Goal: Task Accomplishment & Management: Manage account settings

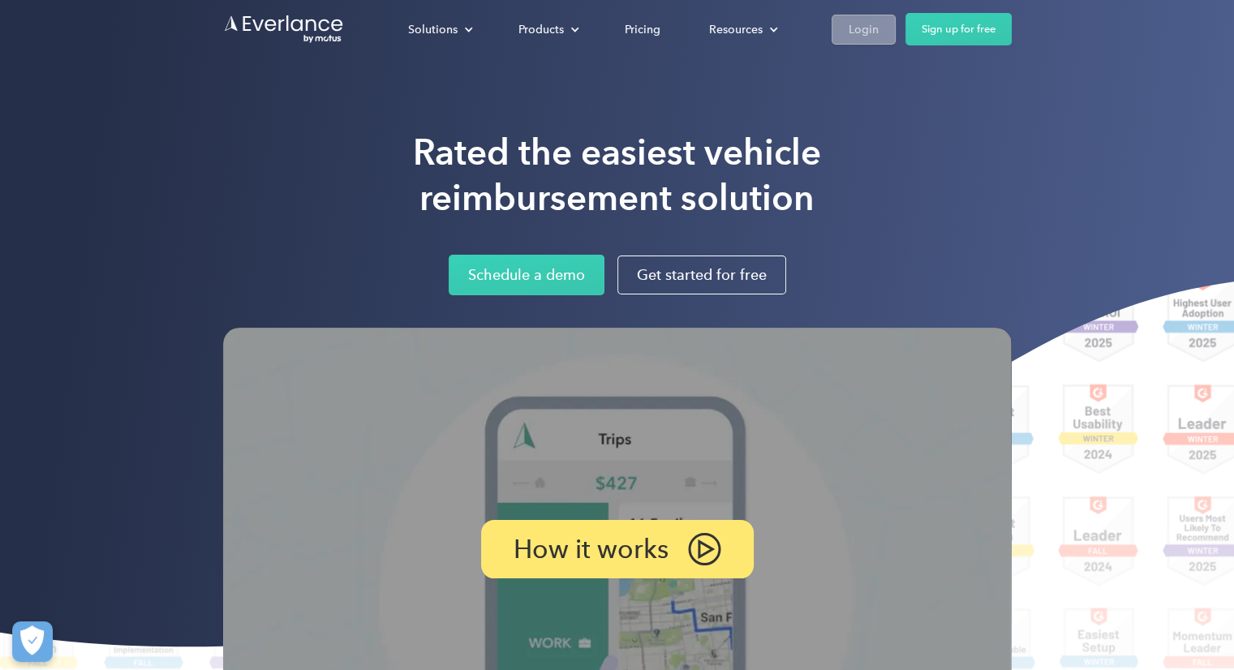
click at [875, 25] on div "Login" at bounding box center [864, 29] width 30 height 20
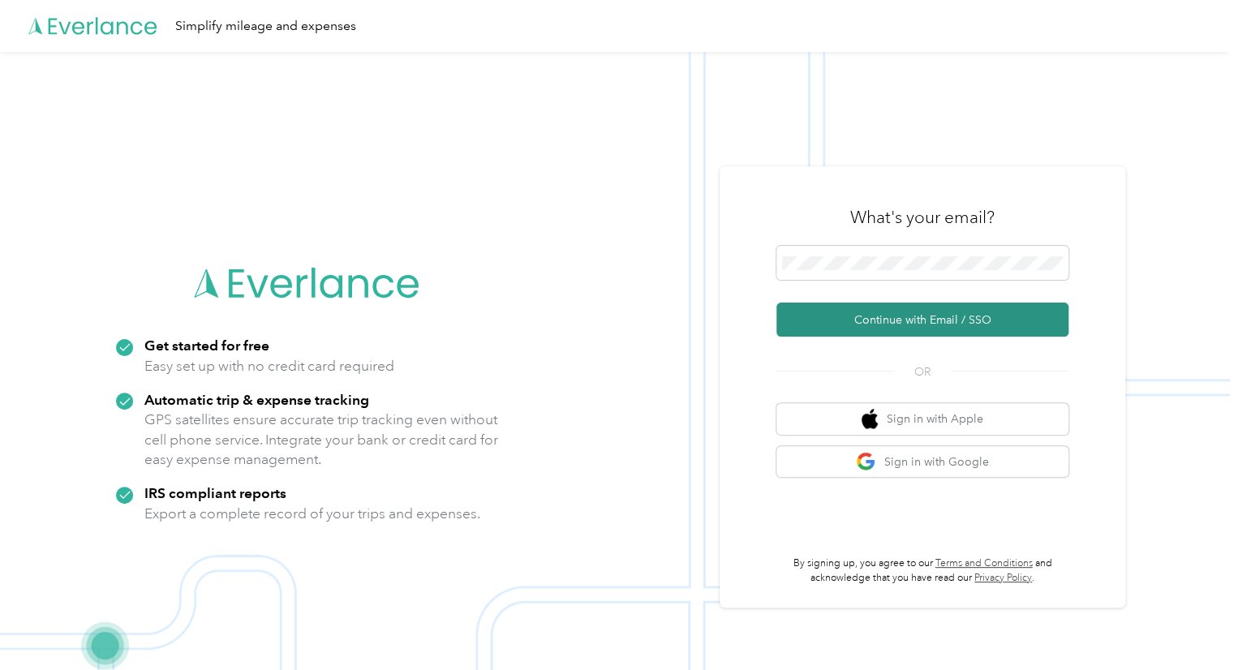
click at [912, 323] on button "Continue with Email / SSO" at bounding box center [922, 320] width 292 height 34
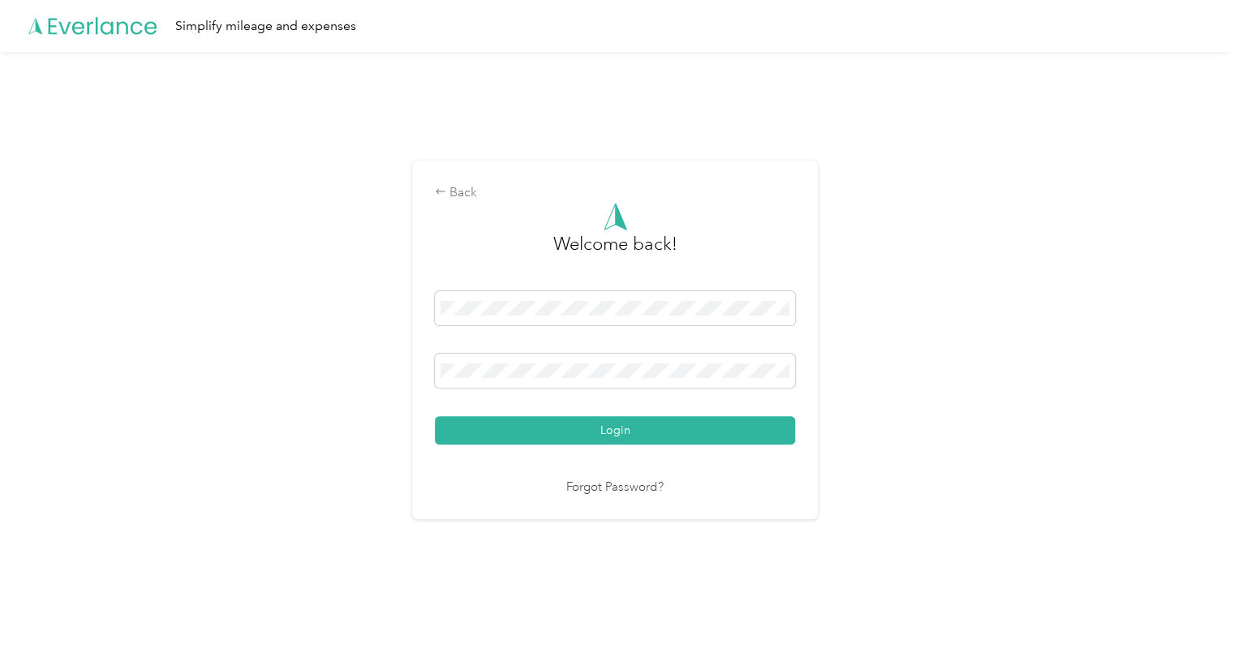
click at [435, 416] on button "Login" at bounding box center [615, 430] width 360 height 28
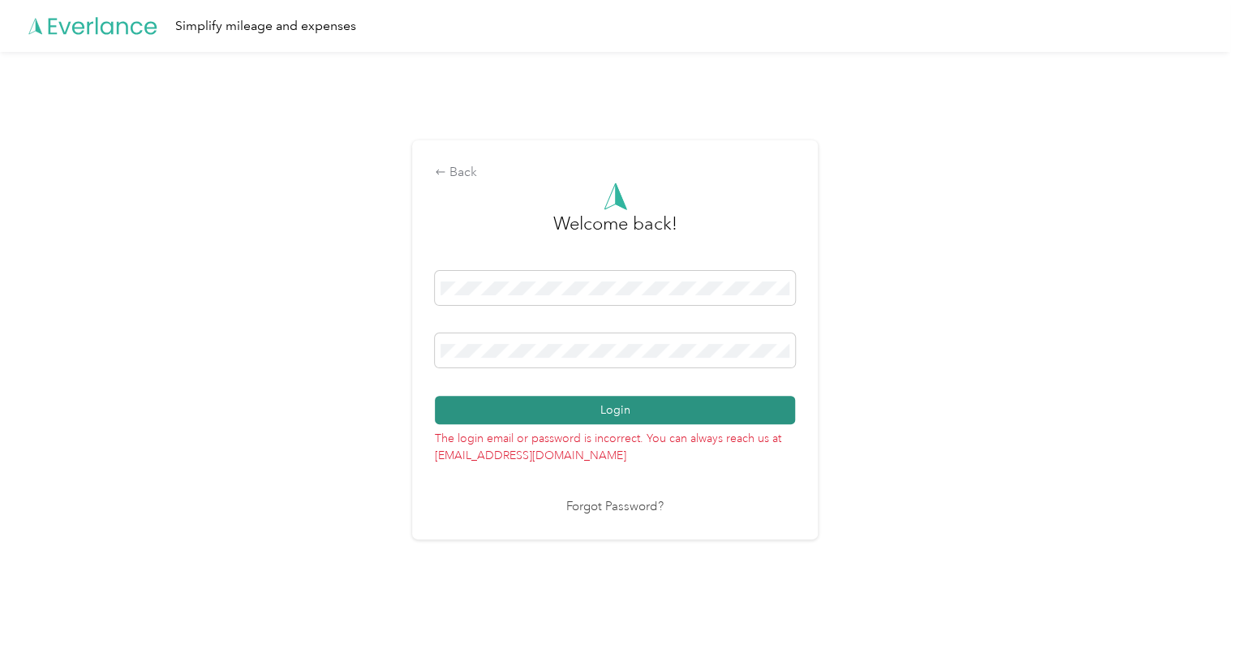
click at [560, 413] on button "Login" at bounding box center [615, 410] width 360 height 28
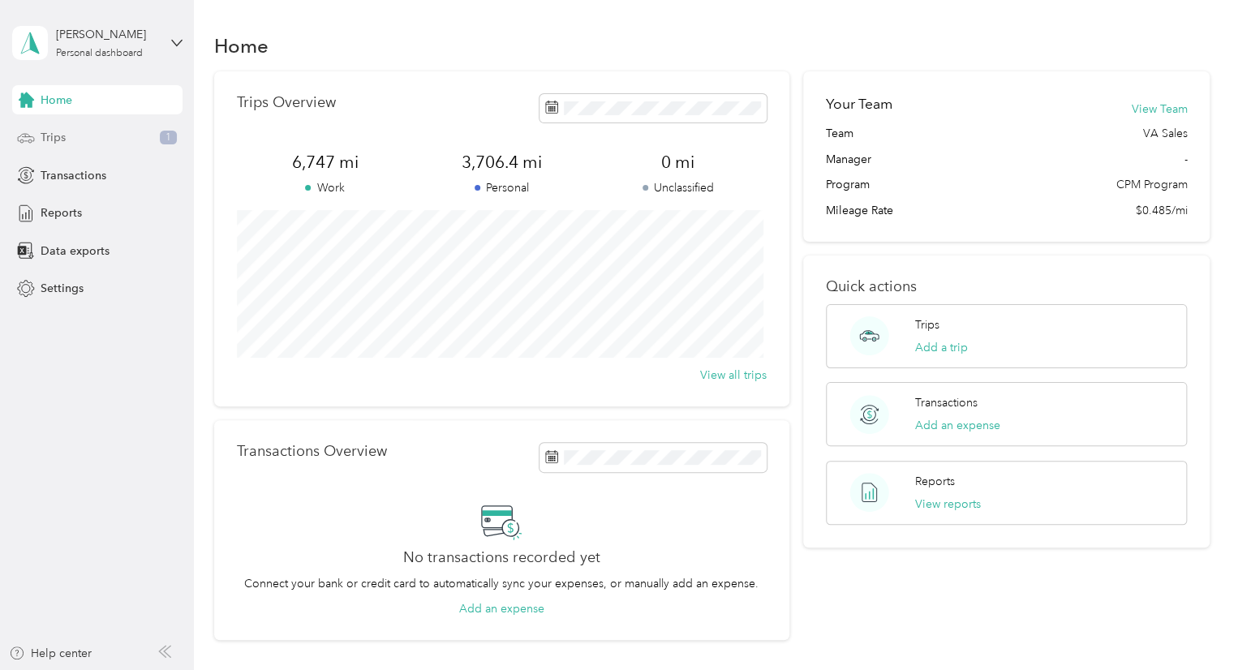
click at [117, 134] on div "Trips 1" at bounding box center [97, 137] width 170 height 29
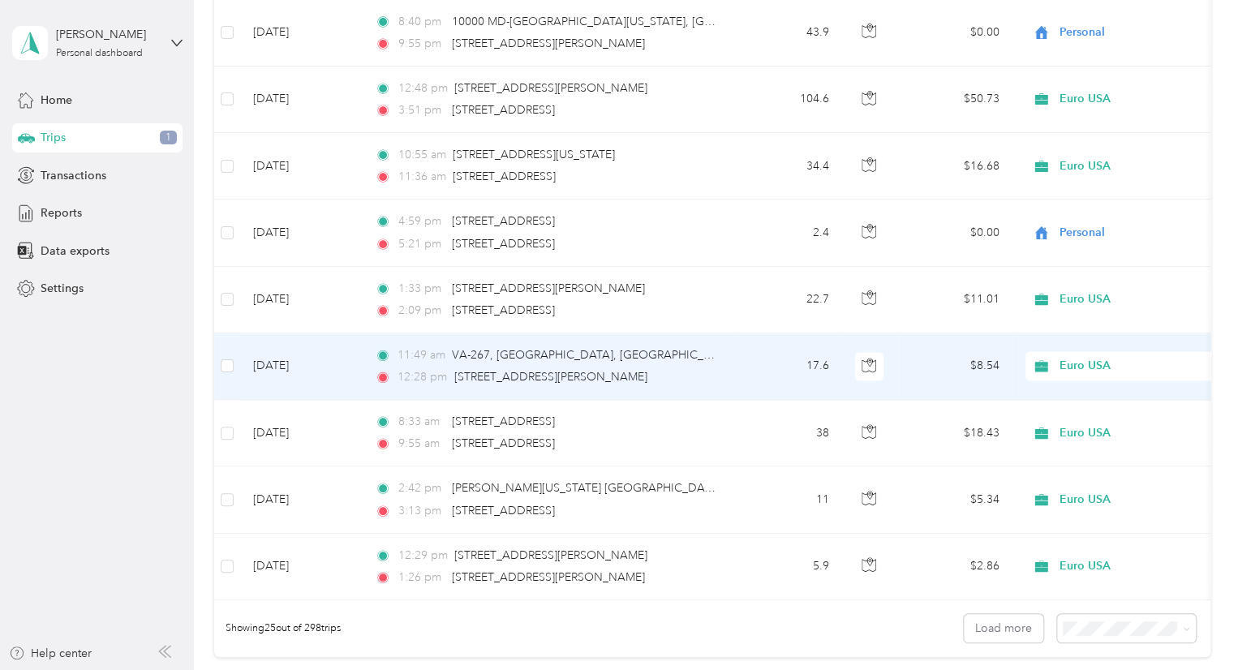
scroll to position [1630, 0]
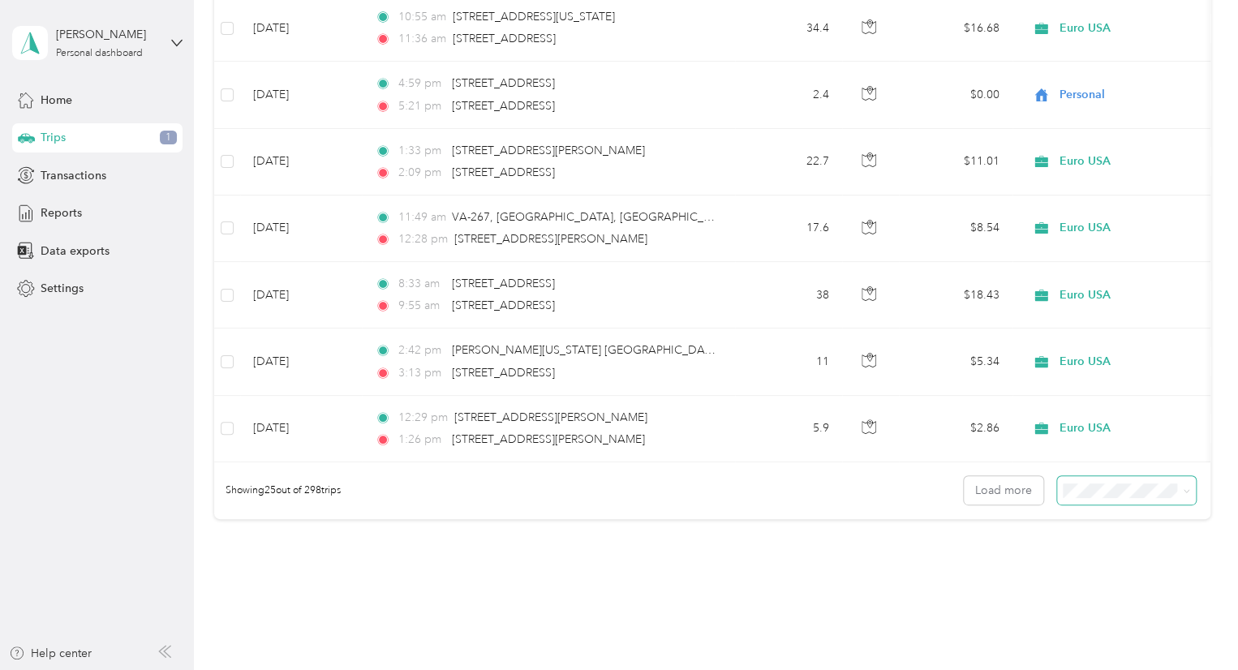
click at [1177, 499] on span at bounding box center [1183, 490] width 13 height 17
click at [1177, 492] on span at bounding box center [1183, 490] width 13 height 17
click at [1183, 495] on icon at bounding box center [1186, 491] width 7 height 7
click at [1100, 562] on li "50 per load" at bounding box center [1122, 554] width 139 height 28
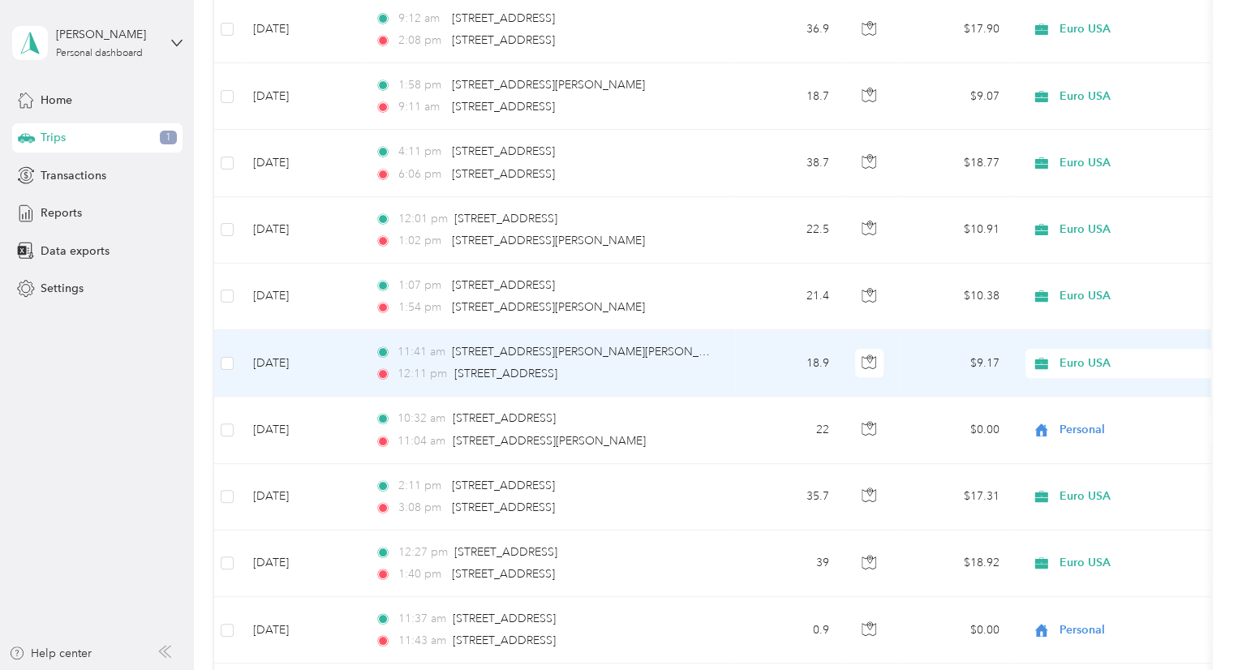
scroll to position [251, 0]
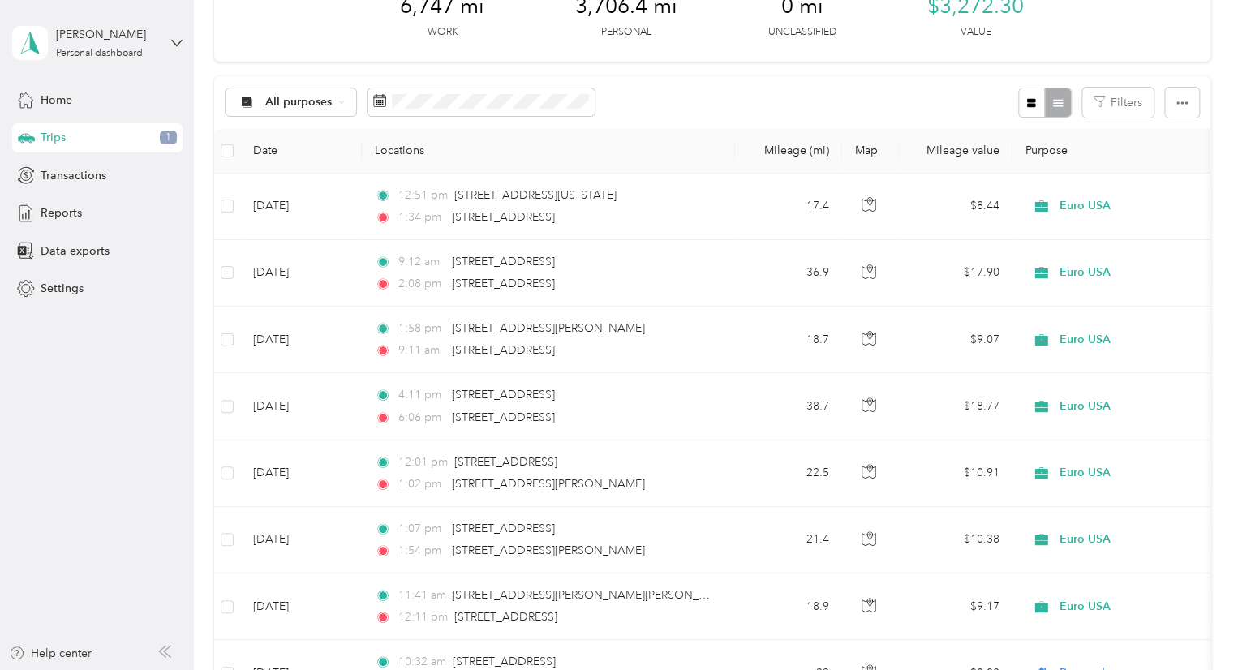
click at [165, 134] on span "1" at bounding box center [168, 138] width 17 height 15
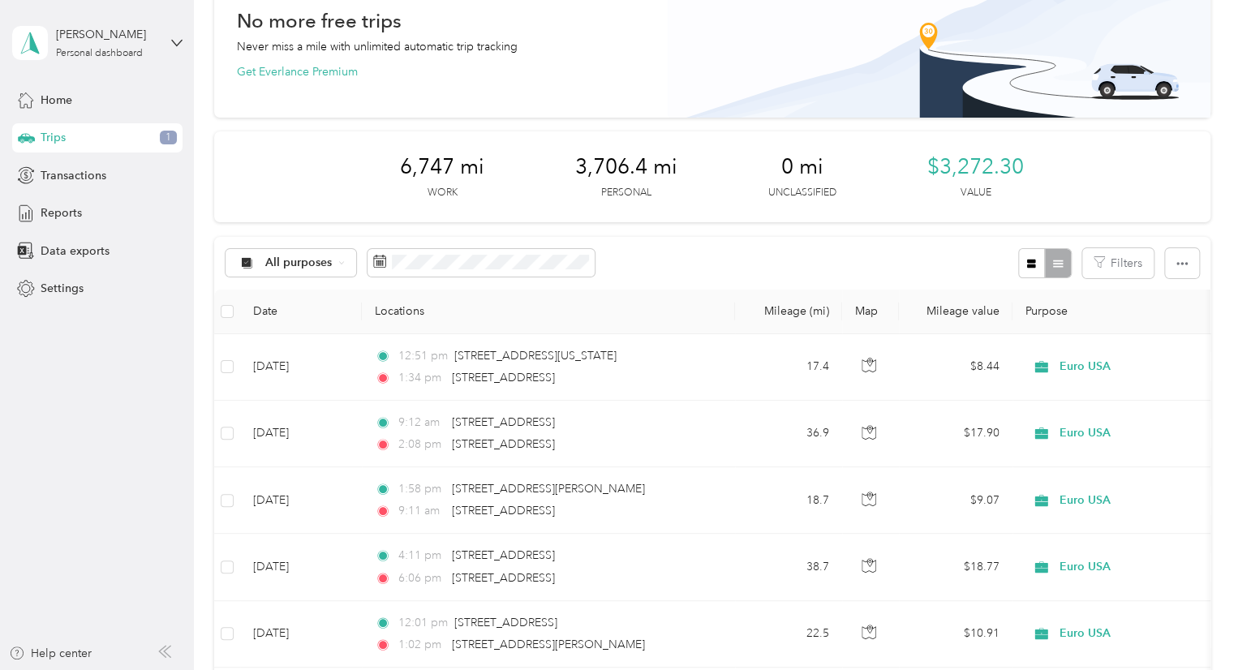
scroll to position [88, 0]
click at [122, 408] on aside "Perry Soulos Personal dashboard Home Trips 1 Transactions Reports Data exports …" at bounding box center [97, 335] width 194 height 670
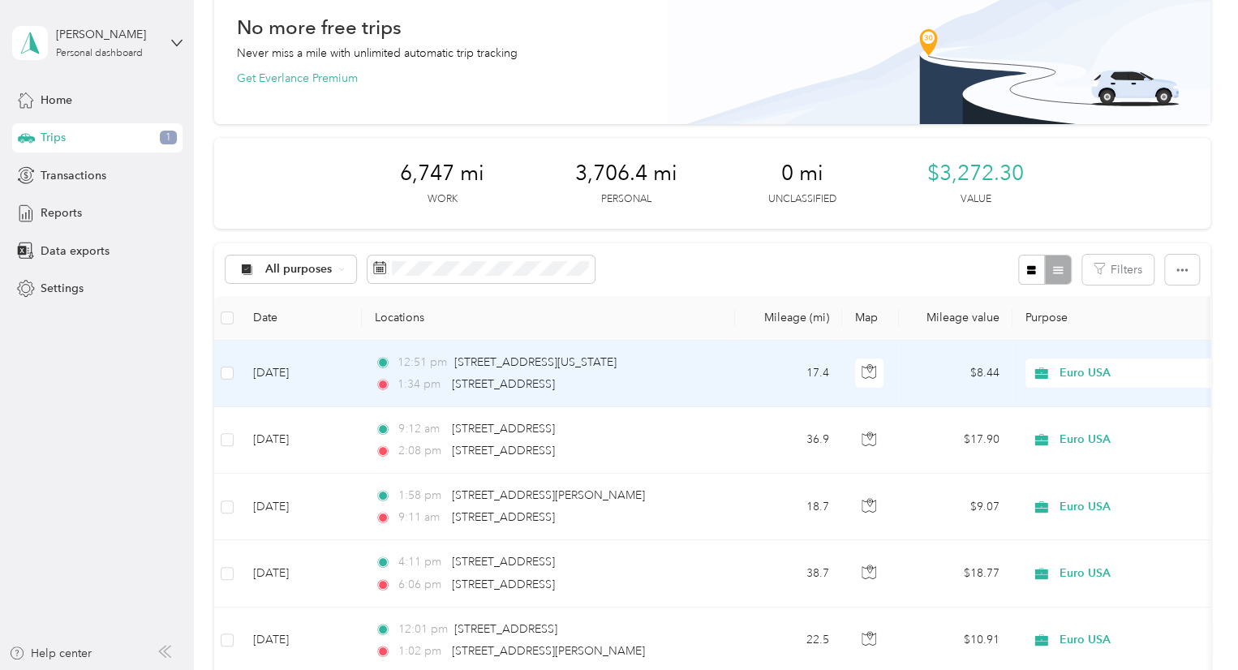
scroll to position [0, 0]
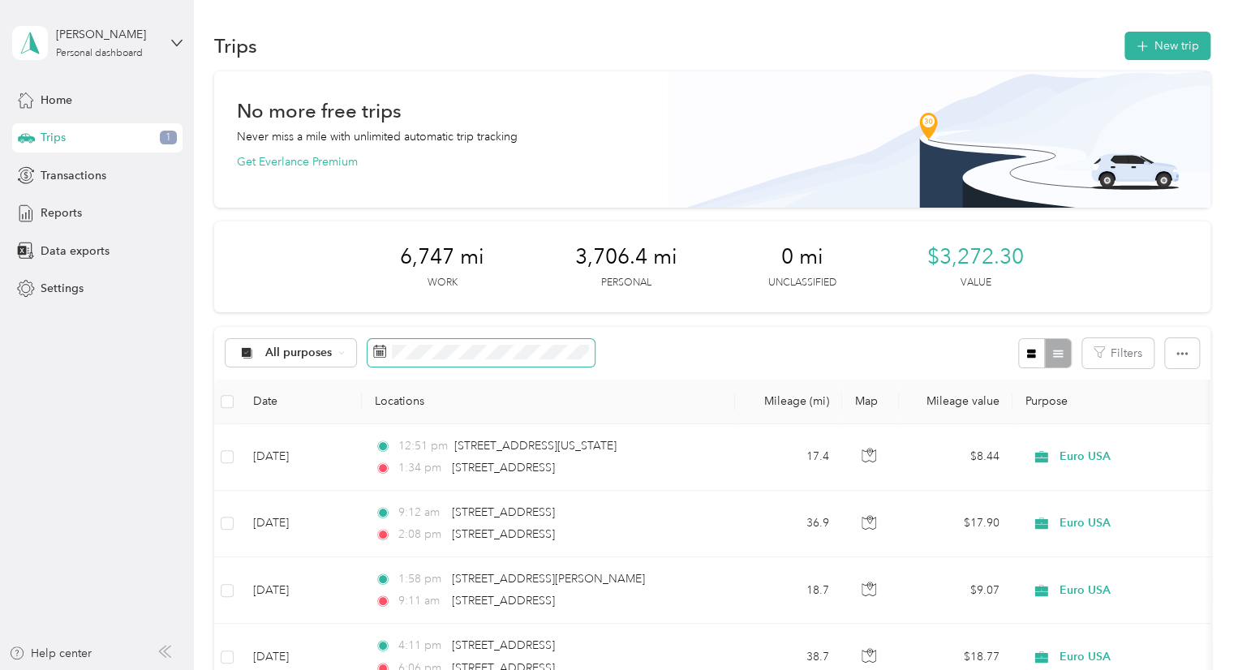
click at [479, 359] on span at bounding box center [480, 353] width 227 height 28
click at [378, 353] on rect at bounding box center [379, 354] width 2 height 2
click at [522, 362] on span at bounding box center [480, 353] width 227 height 28
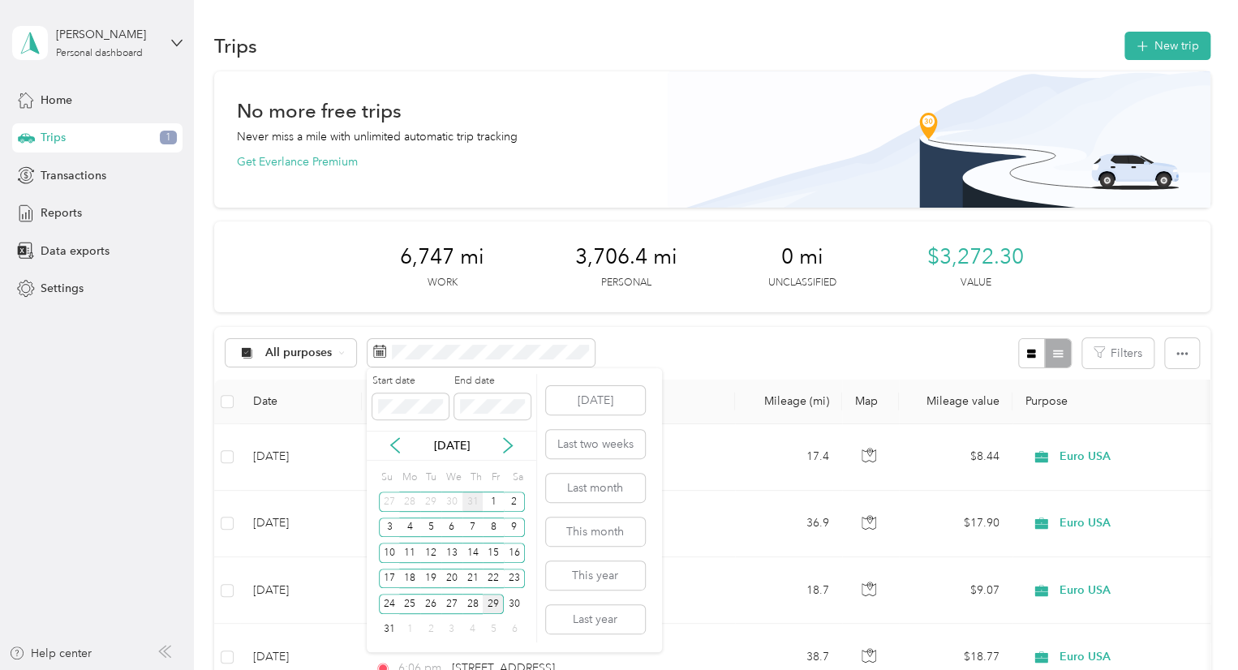
click at [471, 500] on div "31" at bounding box center [472, 502] width 21 height 20
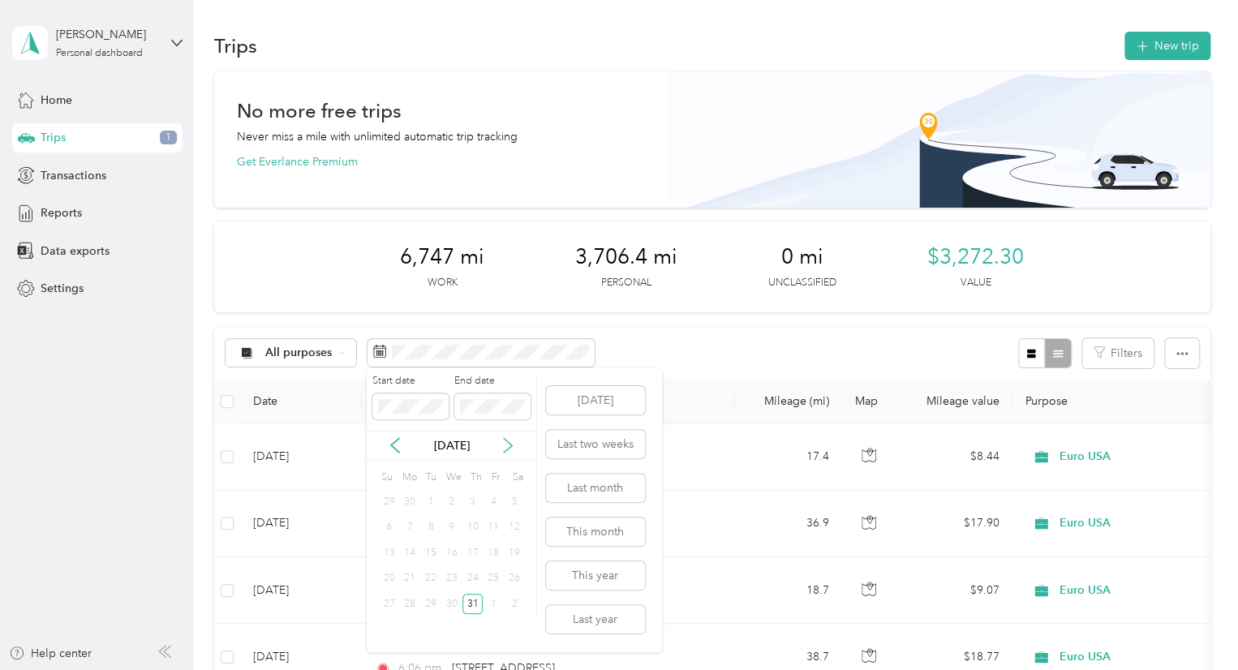
click at [510, 447] on icon at bounding box center [508, 446] width 8 height 15
click at [491, 598] on div "29" at bounding box center [493, 604] width 21 height 20
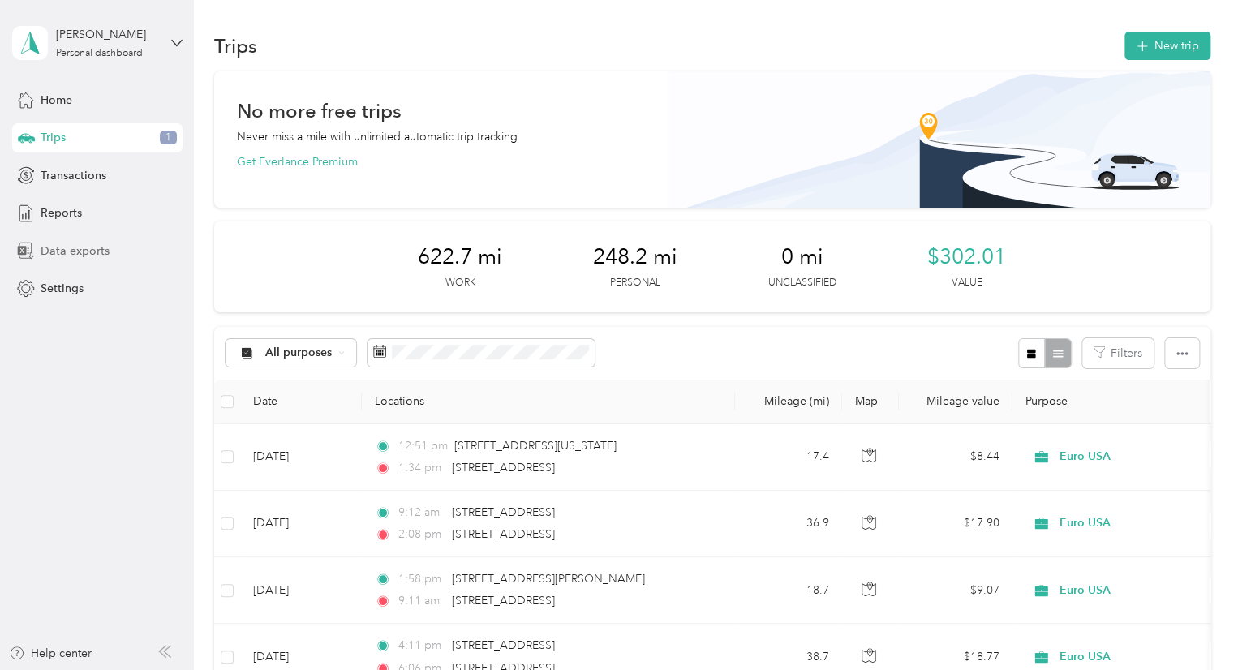
click at [67, 251] on span "Data exports" at bounding box center [75, 251] width 69 height 17
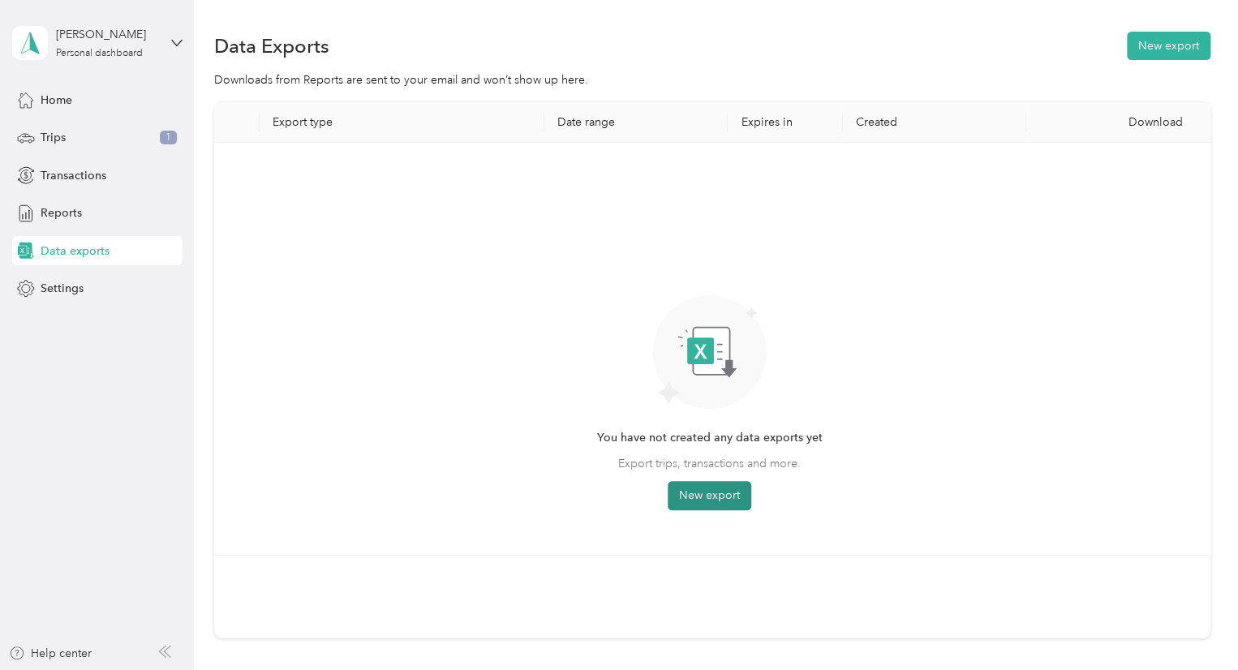
click at [715, 501] on button "New export" at bounding box center [710, 495] width 84 height 29
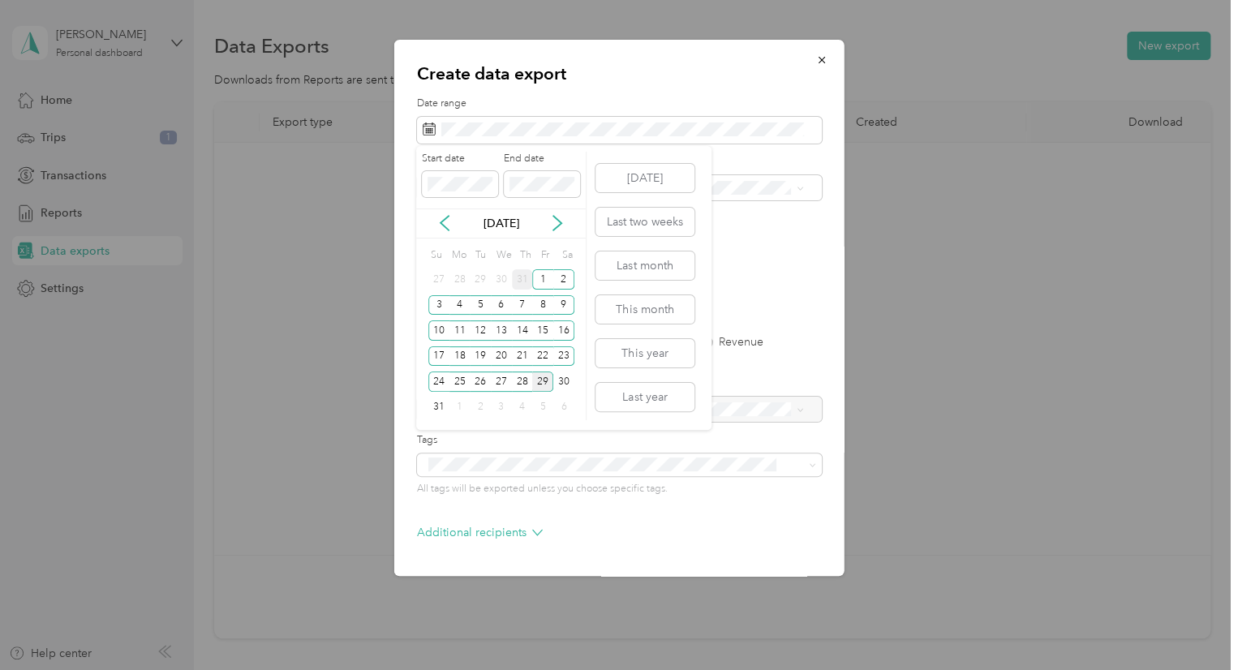
click at [522, 280] on div "31" at bounding box center [522, 279] width 21 height 20
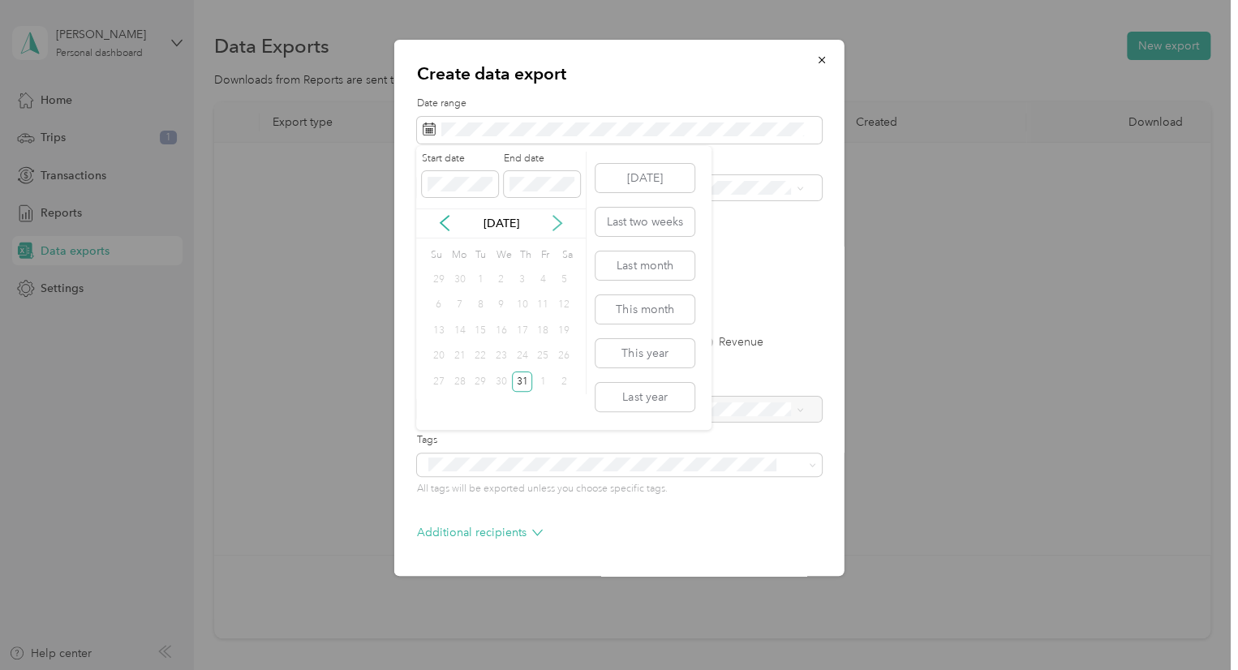
click at [562, 218] on icon at bounding box center [557, 223] width 16 height 16
click at [539, 377] on div "29" at bounding box center [542, 382] width 21 height 20
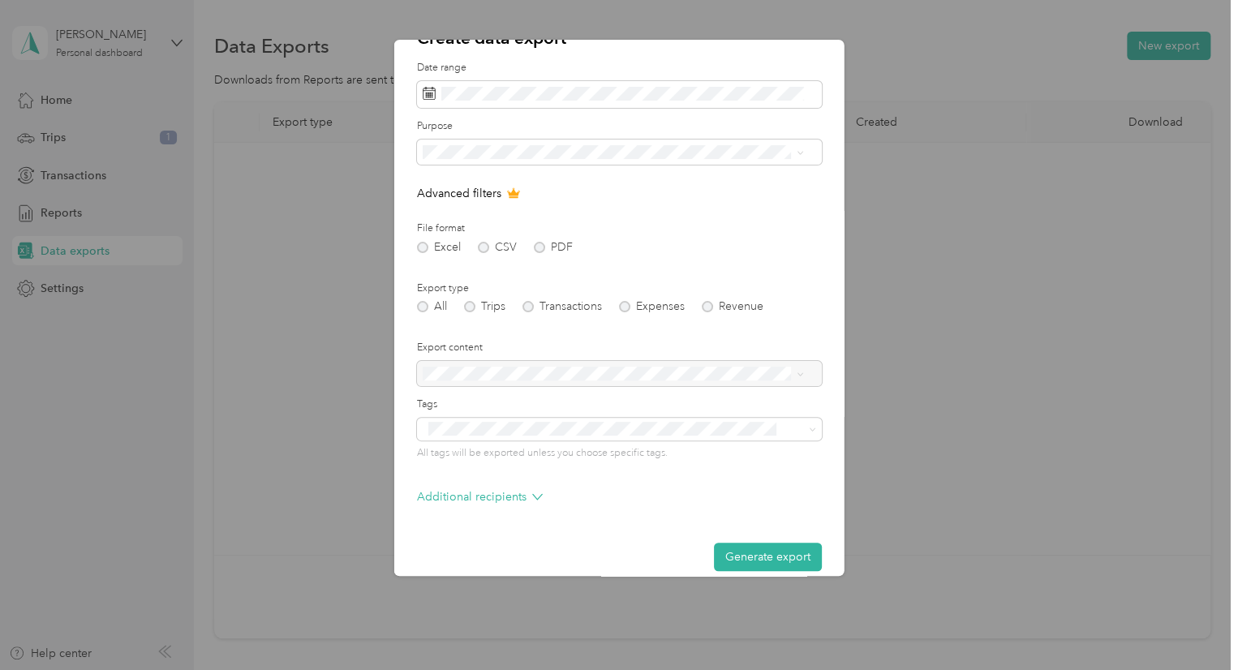
scroll to position [54, 0]
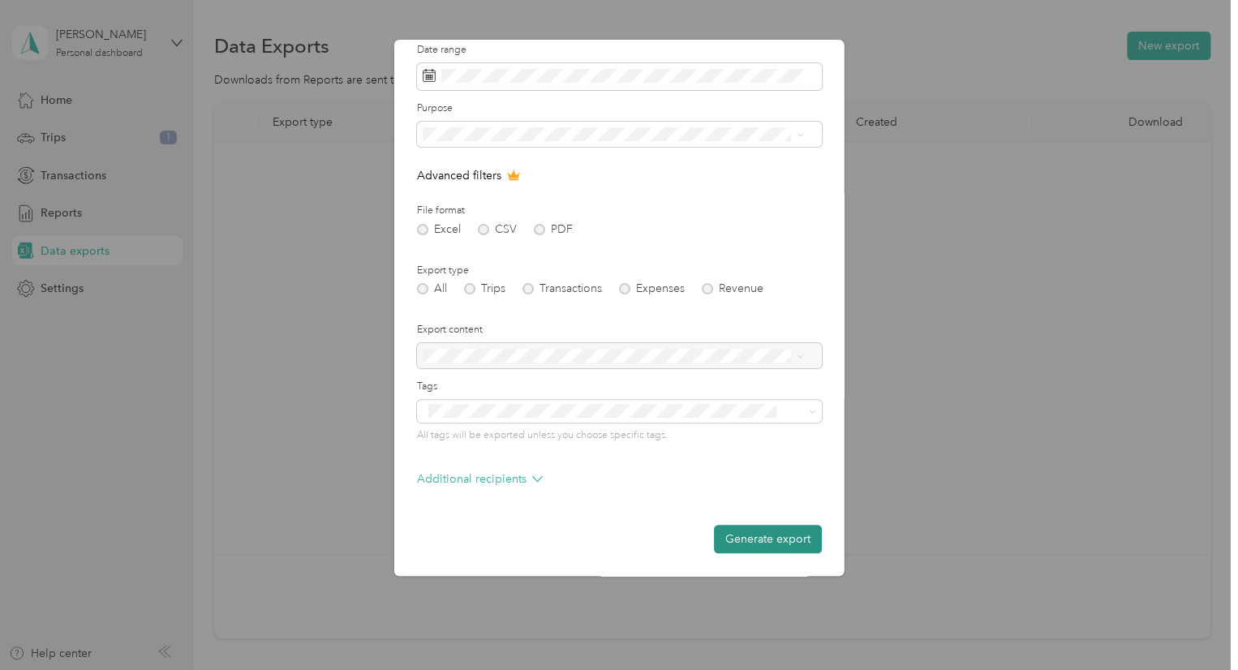
click at [776, 549] on button "Generate export" at bounding box center [768, 539] width 108 height 28
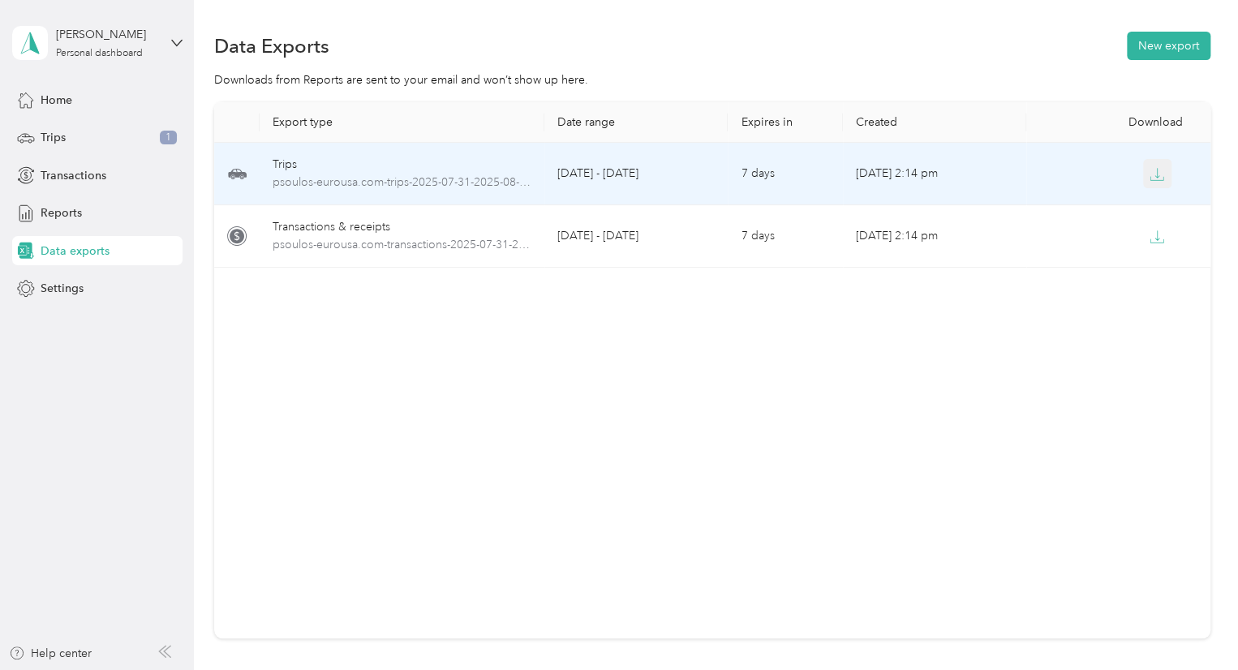
click at [1160, 177] on button "button" at bounding box center [1157, 173] width 29 height 29
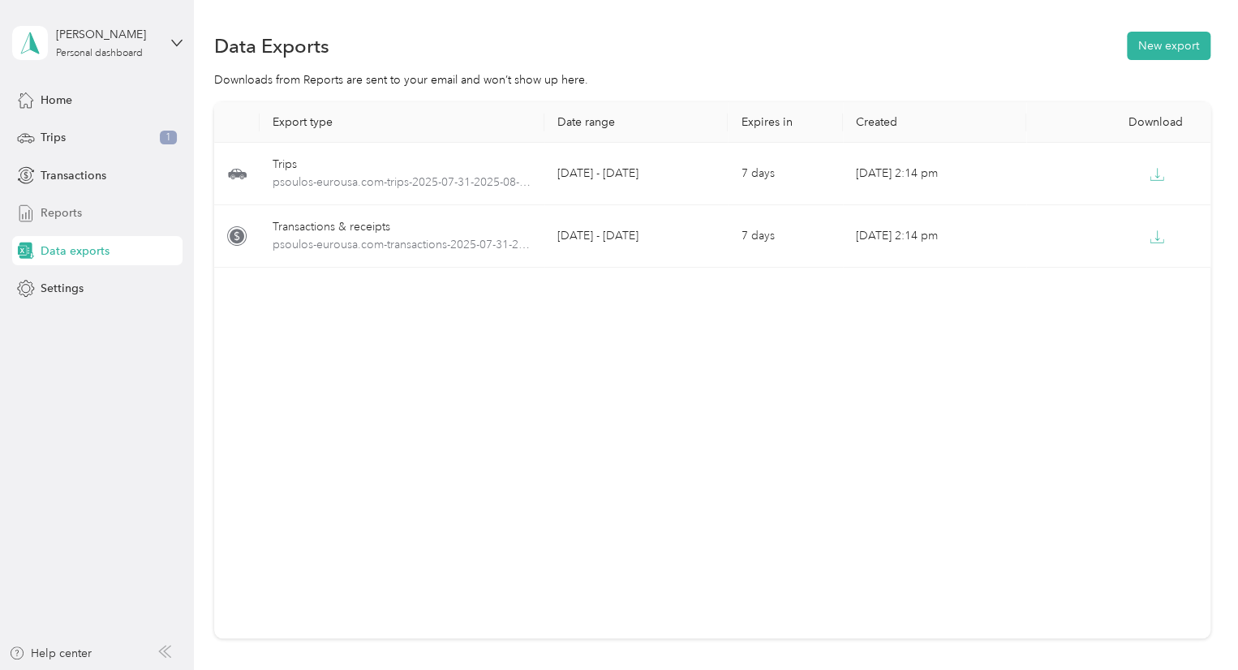
click at [63, 218] on span "Reports" at bounding box center [61, 212] width 41 height 17
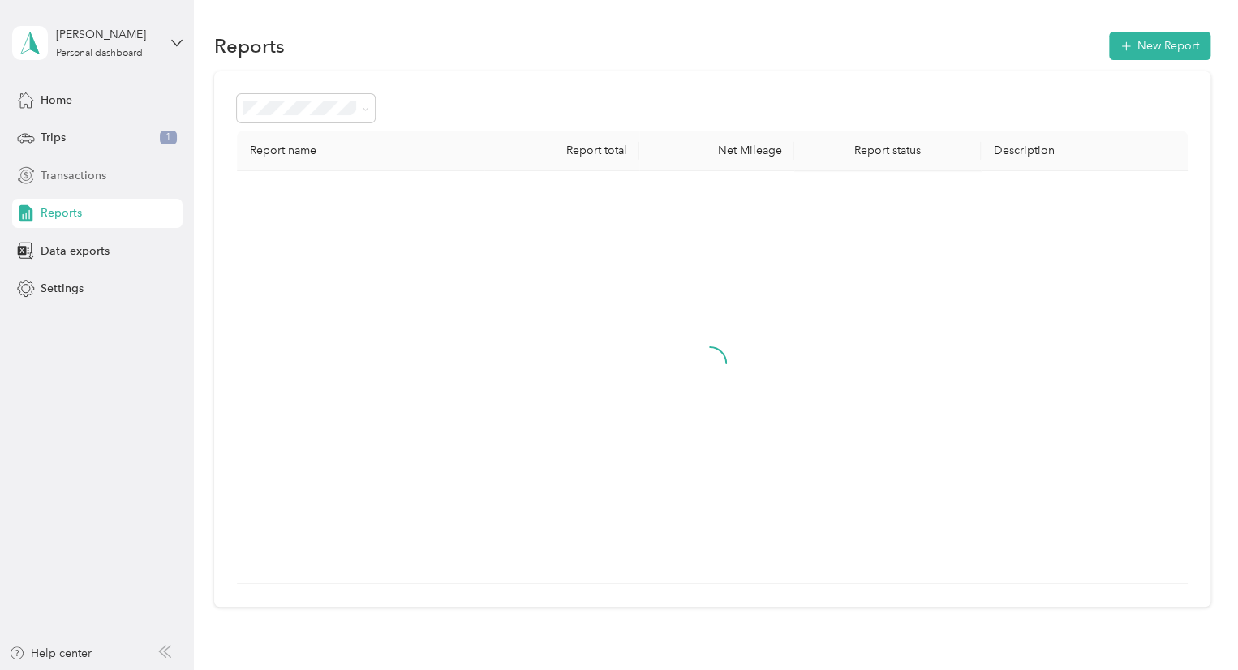
click at [79, 167] on span "Transactions" at bounding box center [74, 175] width 66 height 17
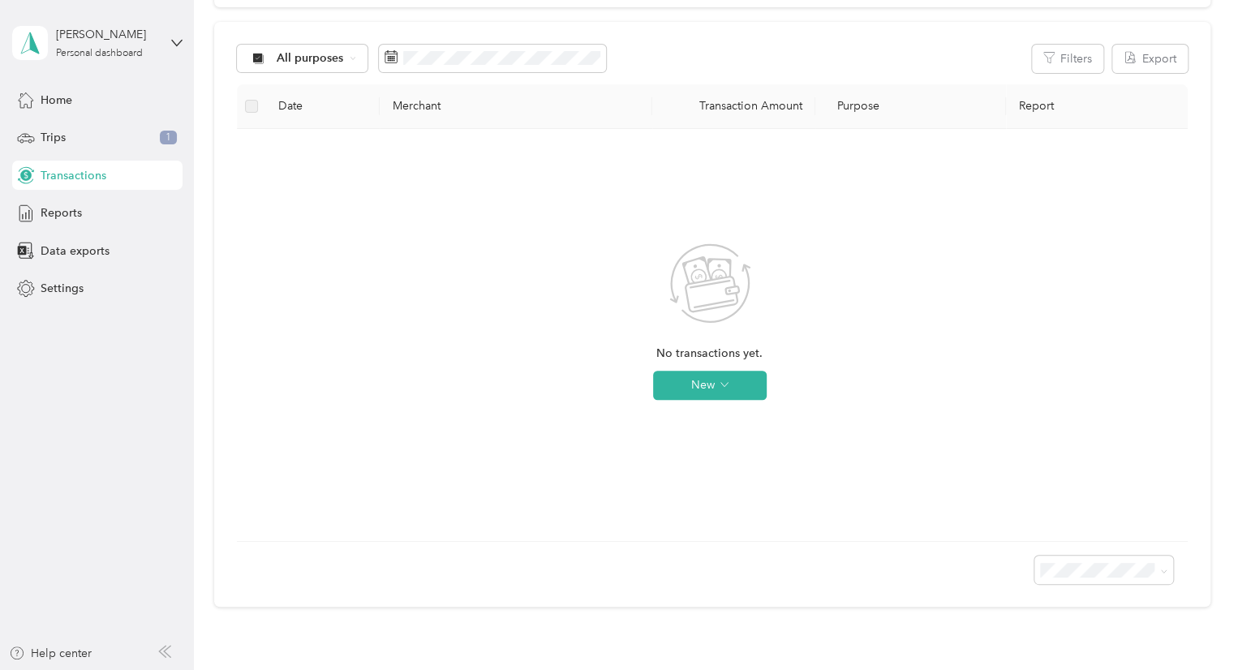
scroll to position [19, 0]
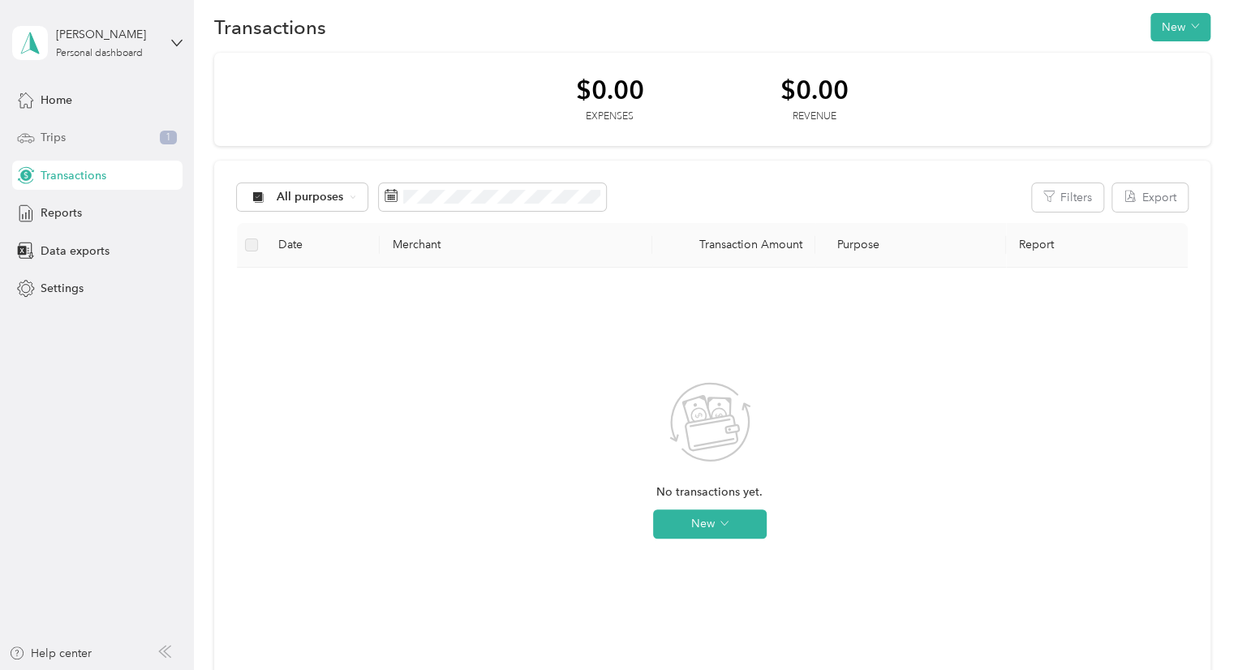
click at [71, 135] on div "Trips 1" at bounding box center [97, 137] width 170 height 29
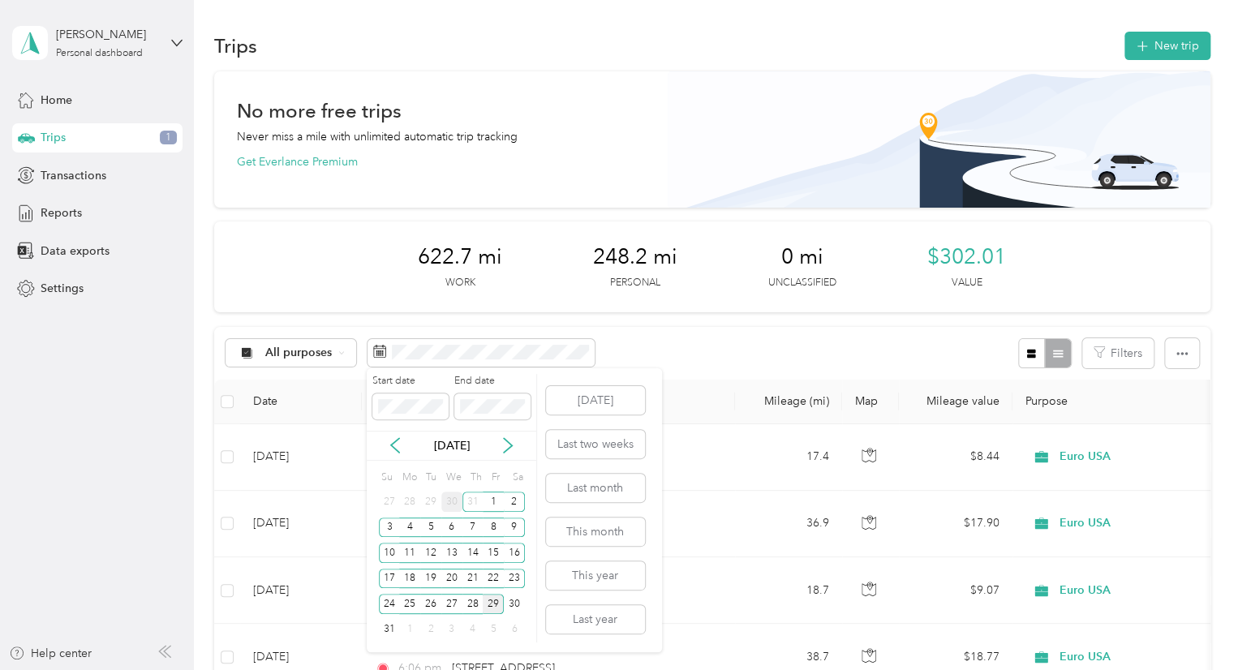
click at [453, 497] on div "30" at bounding box center [451, 502] width 21 height 20
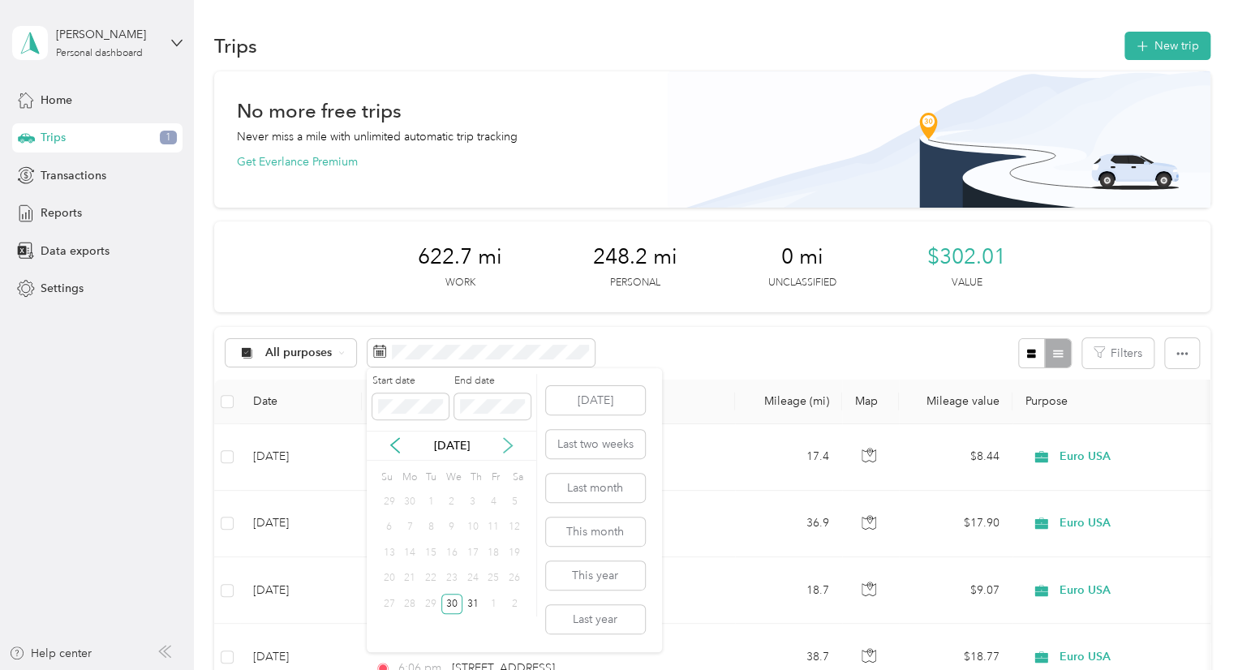
click at [511, 445] on icon at bounding box center [508, 446] width 8 height 15
click at [496, 599] on div "29" at bounding box center [493, 604] width 21 height 20
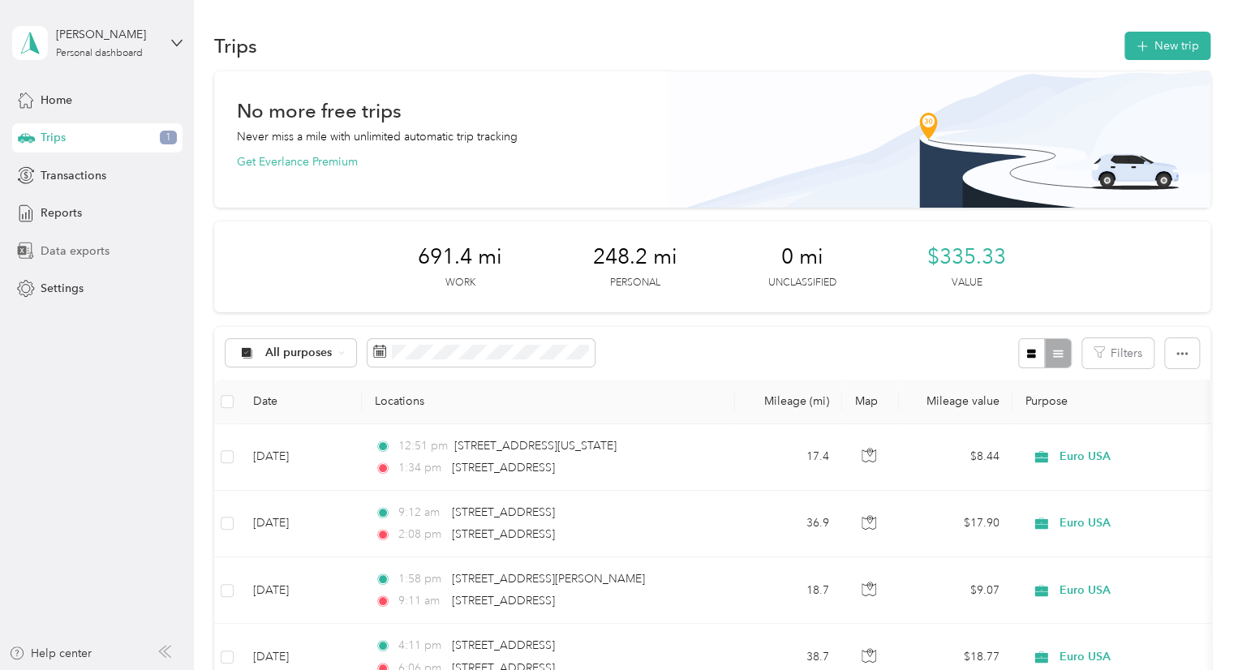
click at [76, 255] on span "Data exports" at bounding box center [75, 251] width 69 height 17
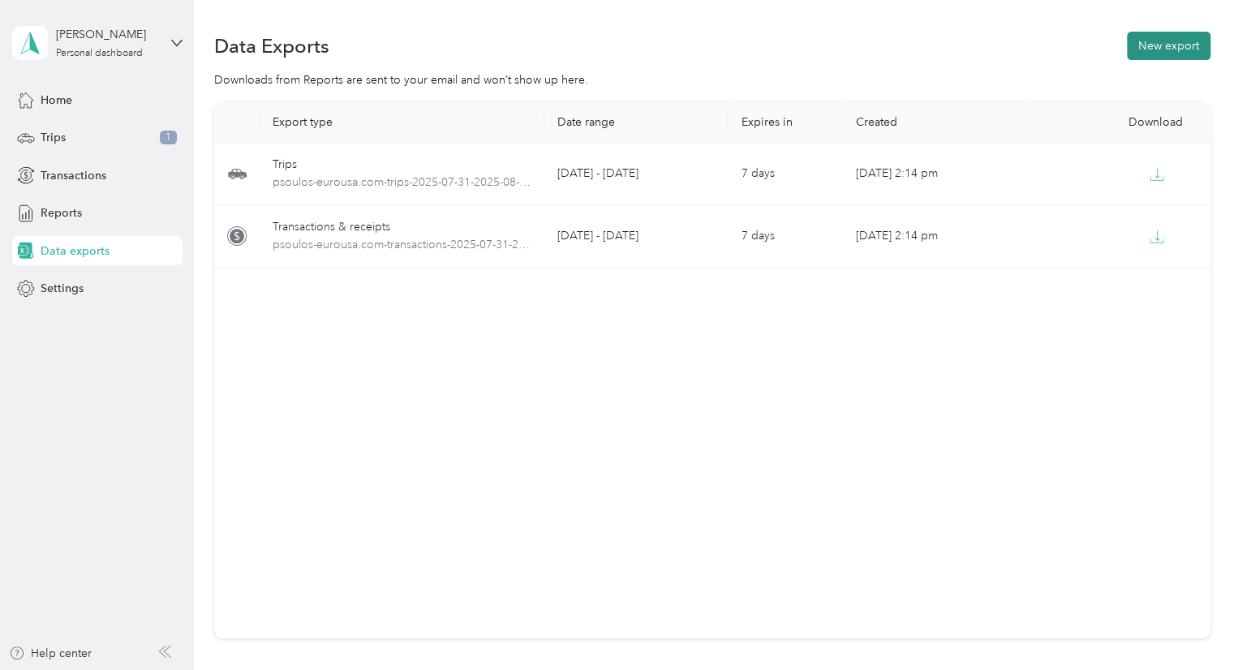
click at [1154, 45] on button "New export" at bounding box center [1169, 46] width 84 height 28
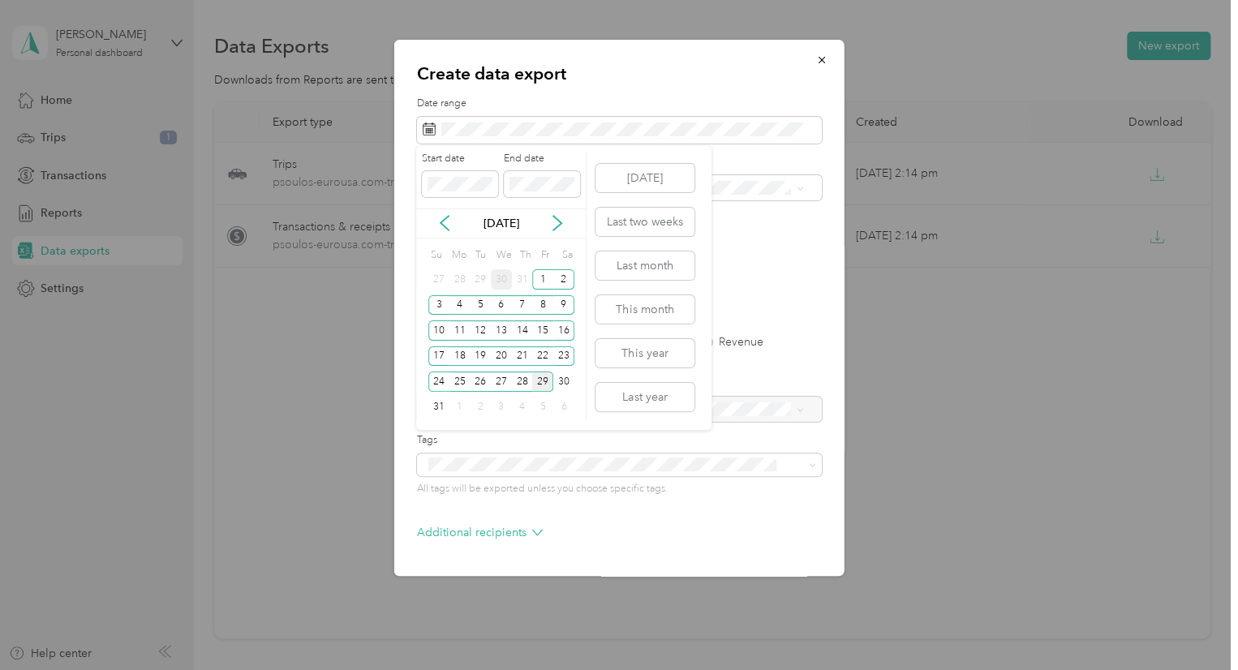
click at [500, 277] on div "30" at bounding box center [501, 279] width 21 height 20
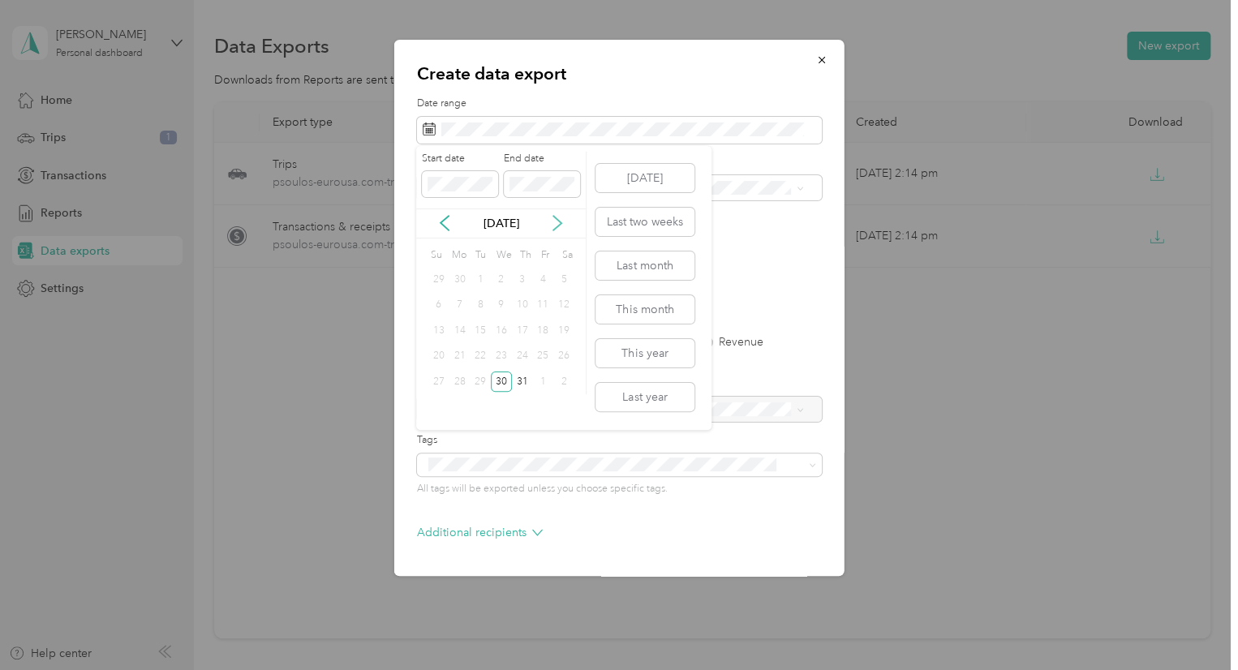
click at [558, 221] on icon at bounding box center [557, 223] width 16 height 16
click at [547, 385] on div "29" at bounding box center [542, 382] width 21 height 20
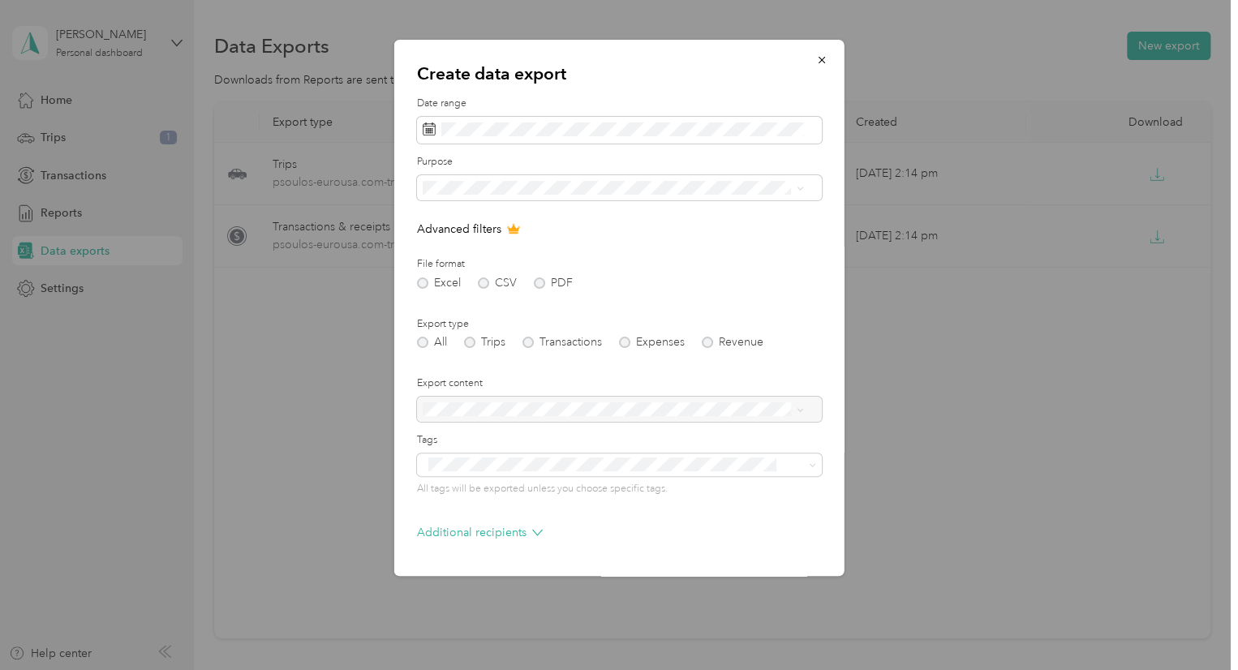
scroll to position [54, 0]
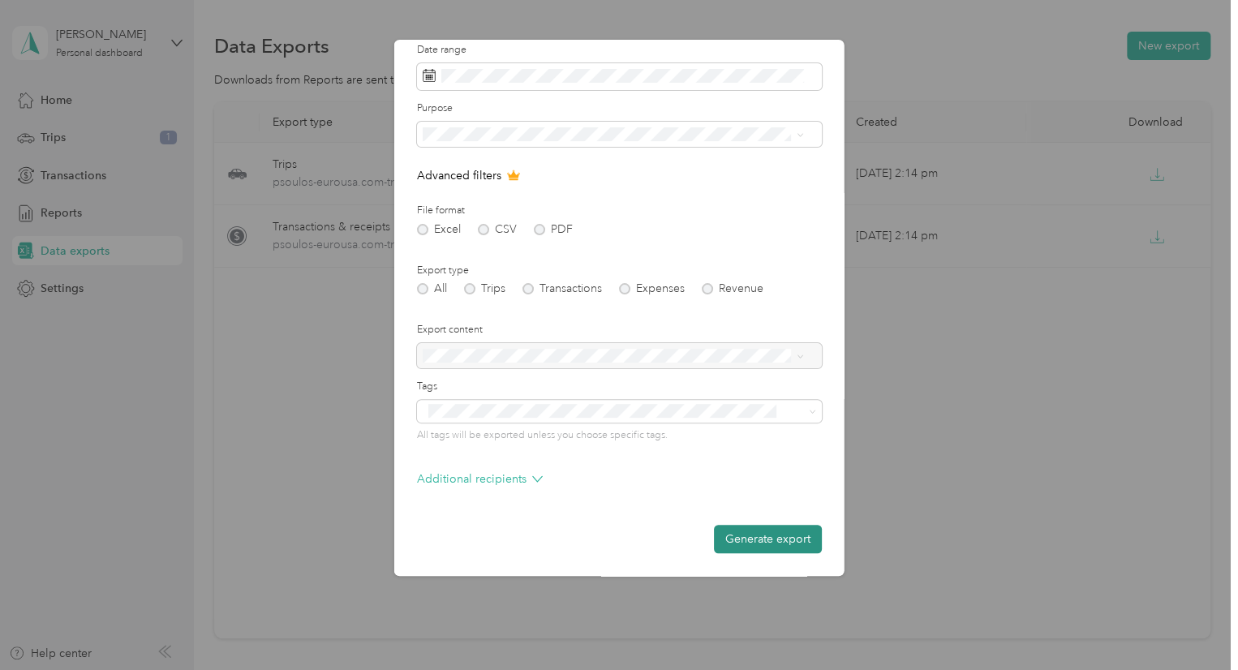
click at [749, 534] on button "Generate export" at bounding box center [768, 539] width 108 height 28
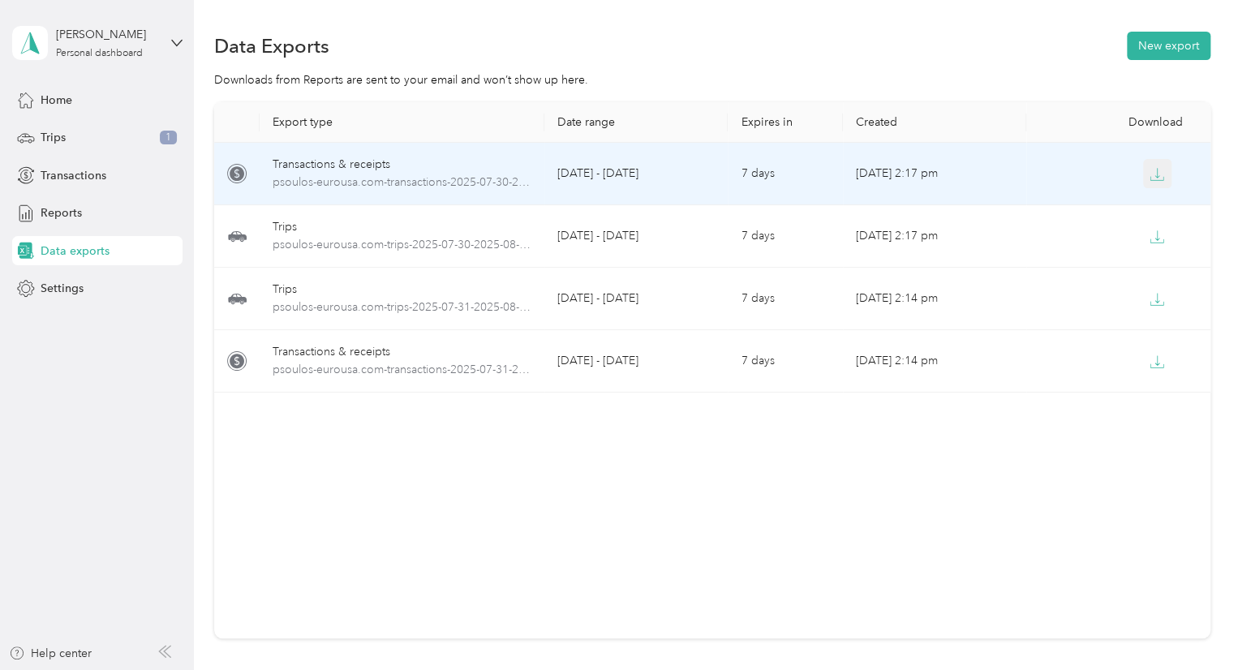
click at [1156, 174] on icon "button" at bounding box center [1157, 174] width 15 height 15
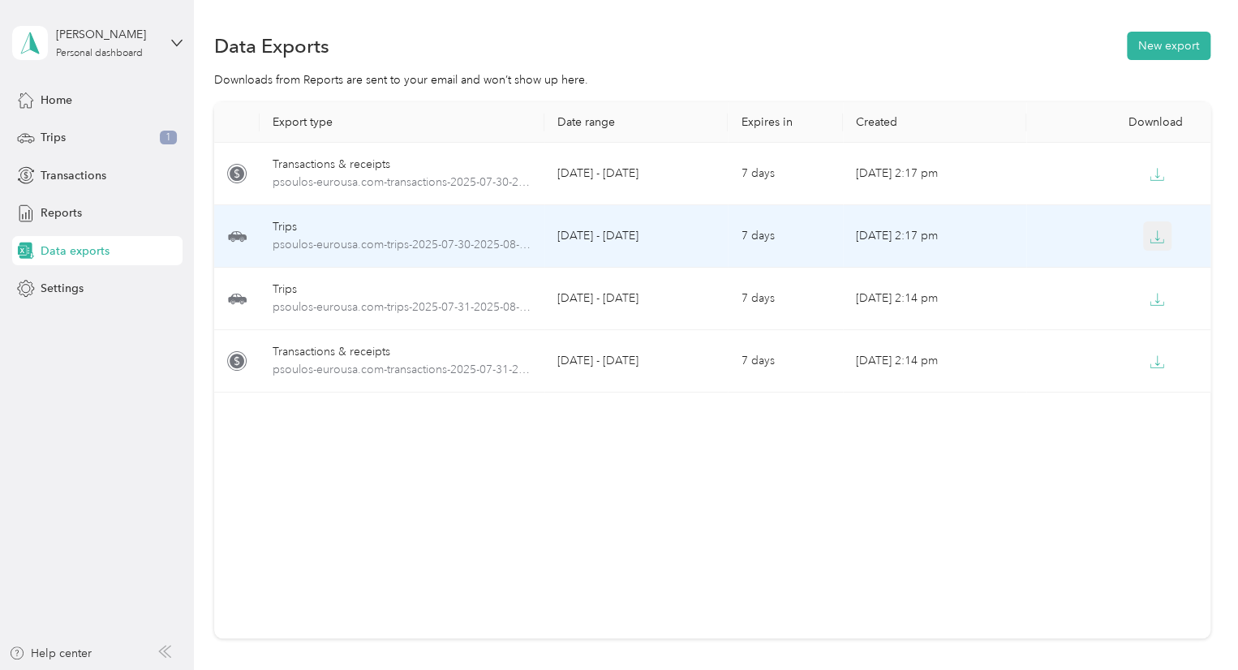
click at [1154, 244] on button "button" at bounding box center [1157, 235] width 29 height 29
